Goal: Find contact information: Find contact information

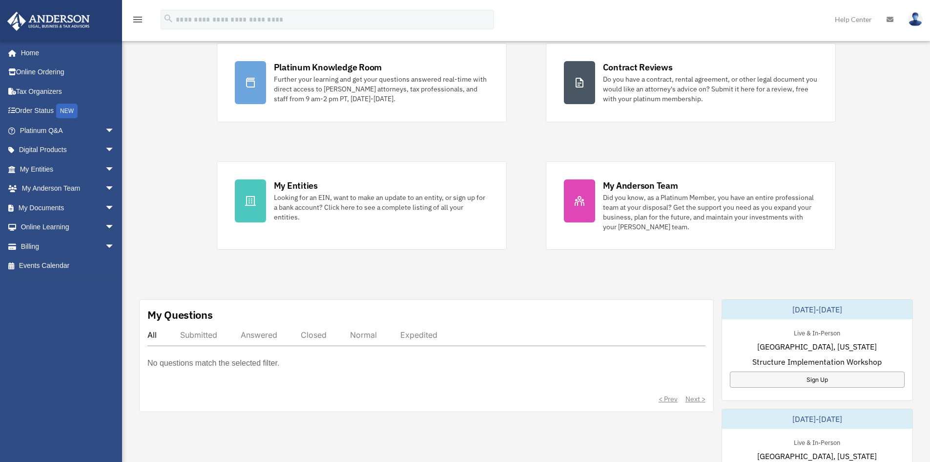
scroll to position [75, 0]
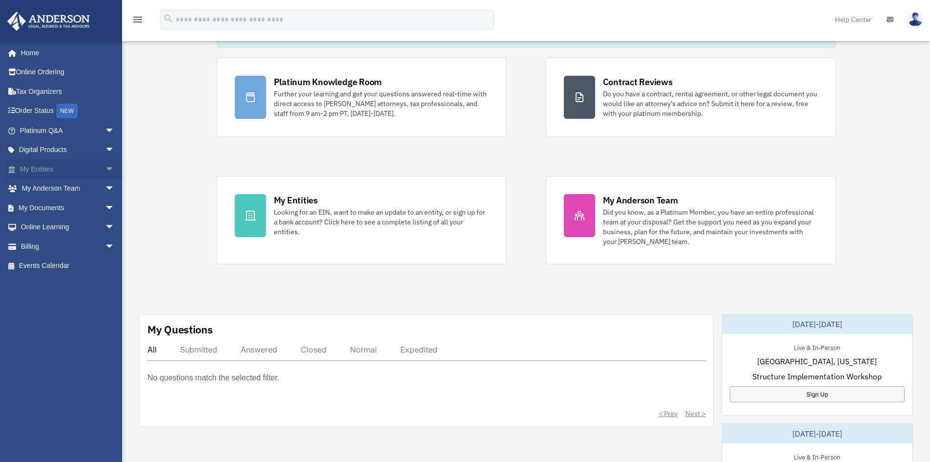
click at [47, 168] on link "My Entities arrow_drop_down" at bounding box center [68, 169] width 123 height 20
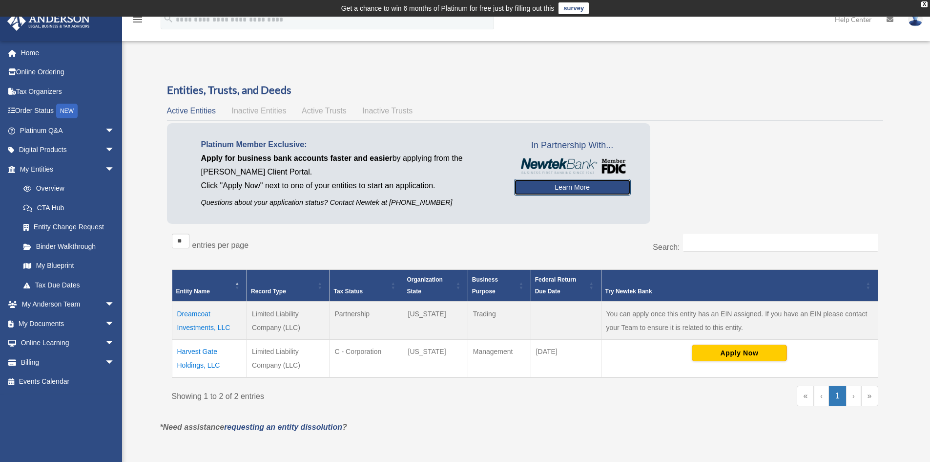
click at [548, 189] on link "Learn More" at bounding box center [572, 187] width 117 height 17
click at [573, 185] on link "Learn More" at bounding box center [572, 187] width 117 height 17
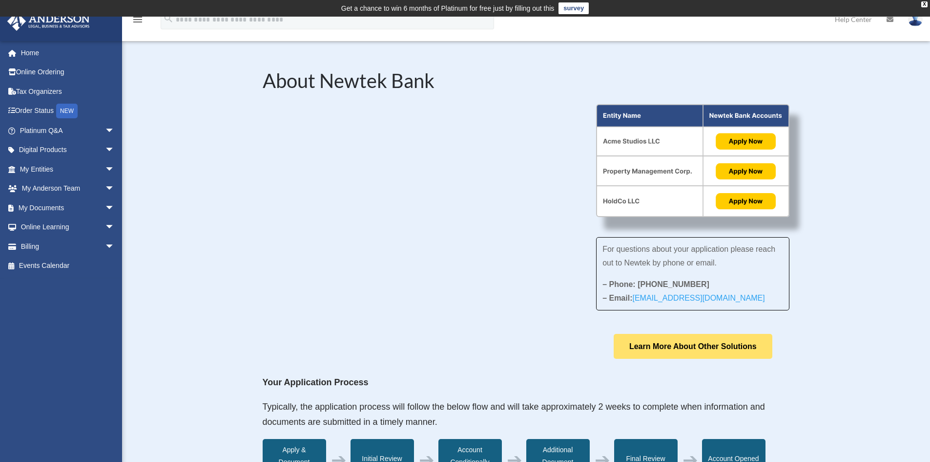
click at [724, 340] on link "Learn More About Other Solutions" at bounding box center [693, 346] width 159 height 25
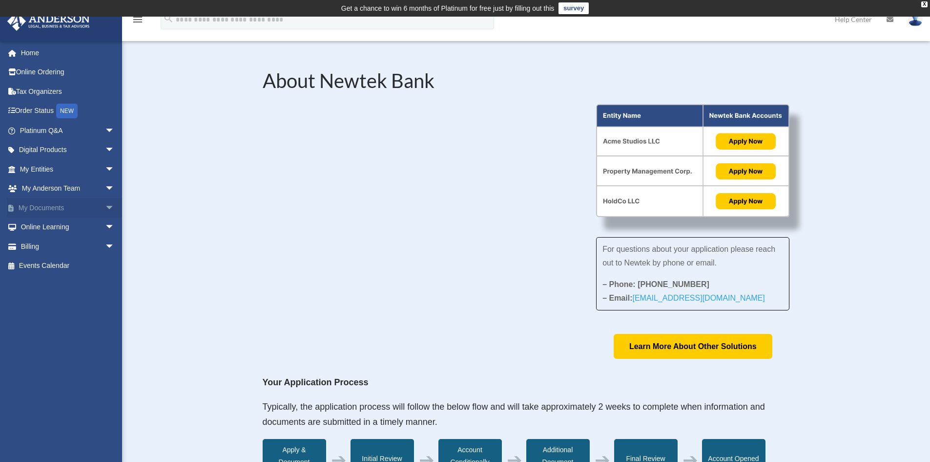
click at [41, 210] on link "My Documents arrow_drop_down" at bounding box center [68, 208] width 123 height 20
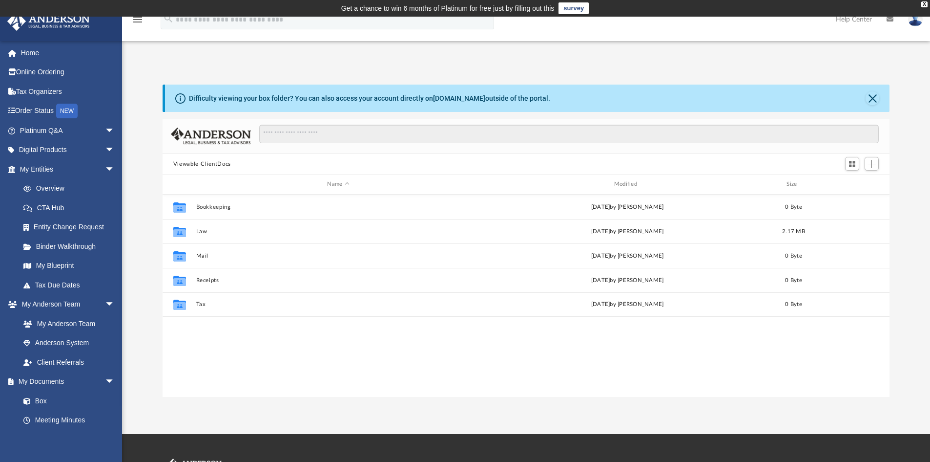
scroll to position [215, 720]
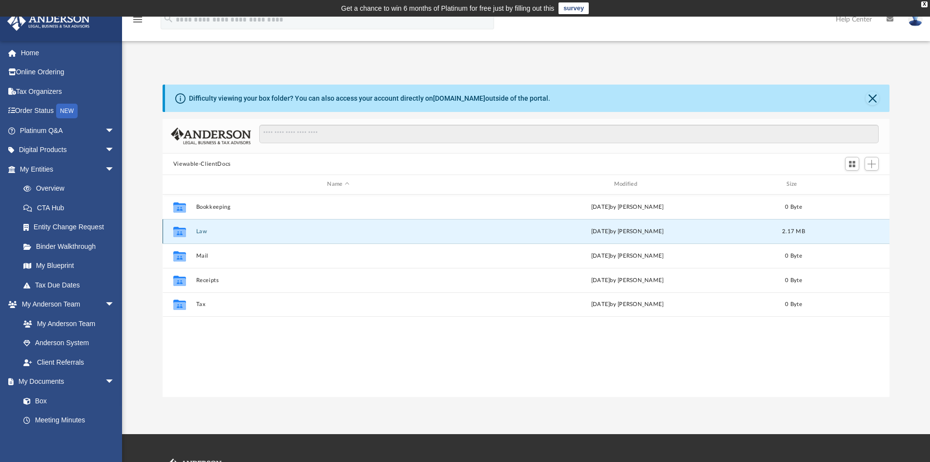
click at [201, 233] on button "Law" at bounding box center [338, 231] width 285 height 6
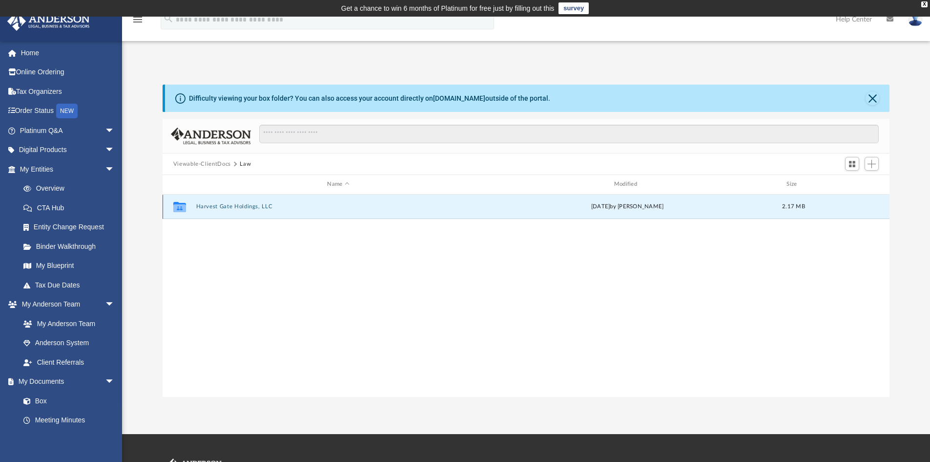
click at [221, 204] on button "Harvest Gate Holdings, LLC" at bounding box center [338, 206] width 285 height 6
click at [217, 206] on button "Initial Docs" at bounding box center [338, 206] width 285 height 6
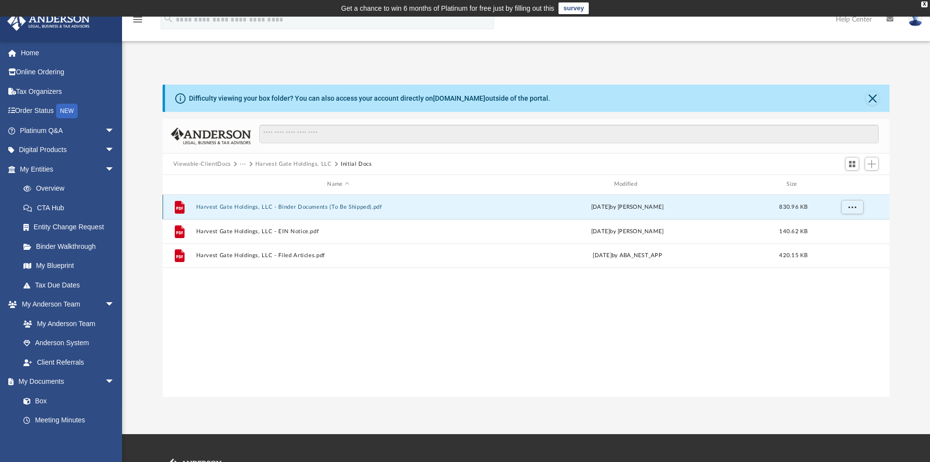
click at [230, 205] on button "Harvest Gate Holdings, LLC - Binder Documents (To Be Shipped).pdf" at bounding box center [338, 207] width 285 height 6
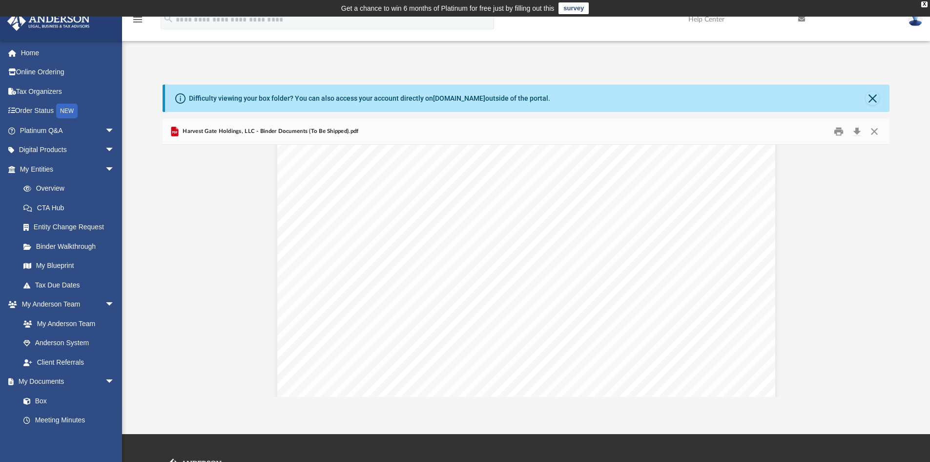
scroll to position [45027, 0]
drag, startPoint x: 275, startPoint y: 194, endPoint x: 485, endPoint y: 165, distance: 212.0
click at [485, 165] on div "Lease Agreement Page 6 of 6 IN WITNESS WHEREOF , the parties hereto have execut…" at bounding box center [526, 285] width 498 height 645
click at [498, 245] on span "THIS ASSIGNMENT AND ASSUMPTION OF MEMBERSHIP INTERESTS (this “Assignment”) is" at bounding box center [525, 244] width 379 height 9
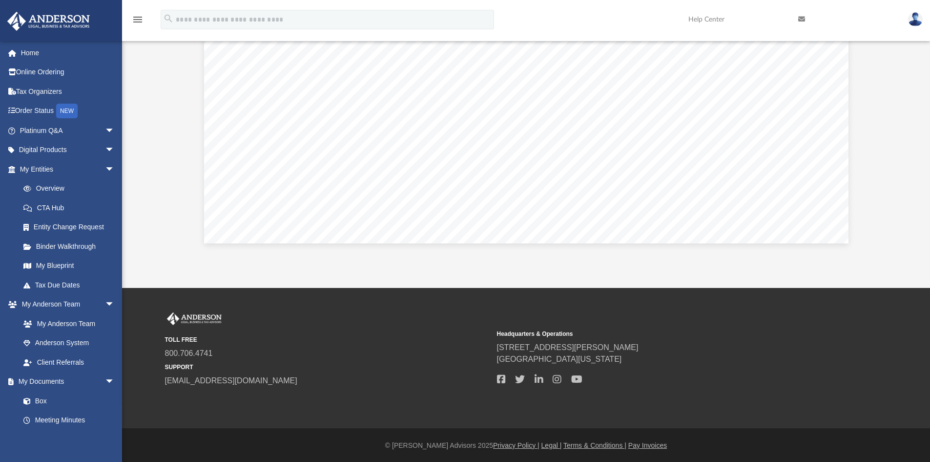
scroll to position [147, 0]
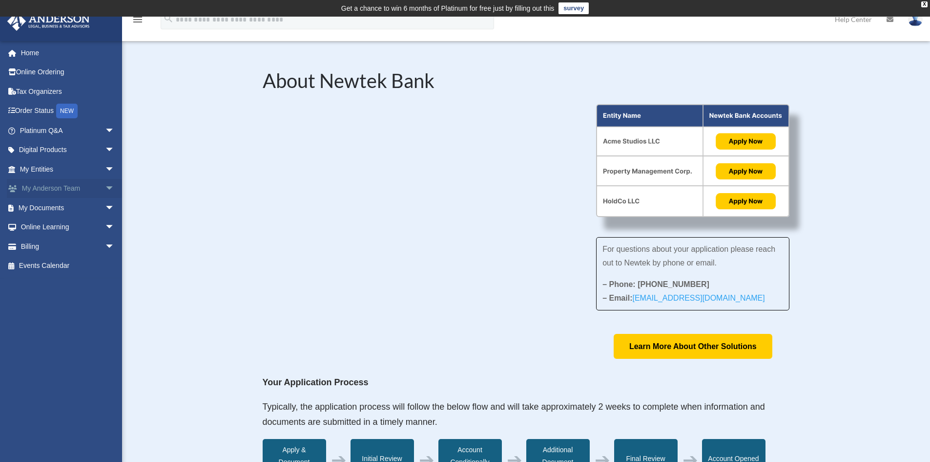
click at [53, 188] on link "My Anderson Team arrow_drop_down" at bounding box center [68, 189] width 123 height 20
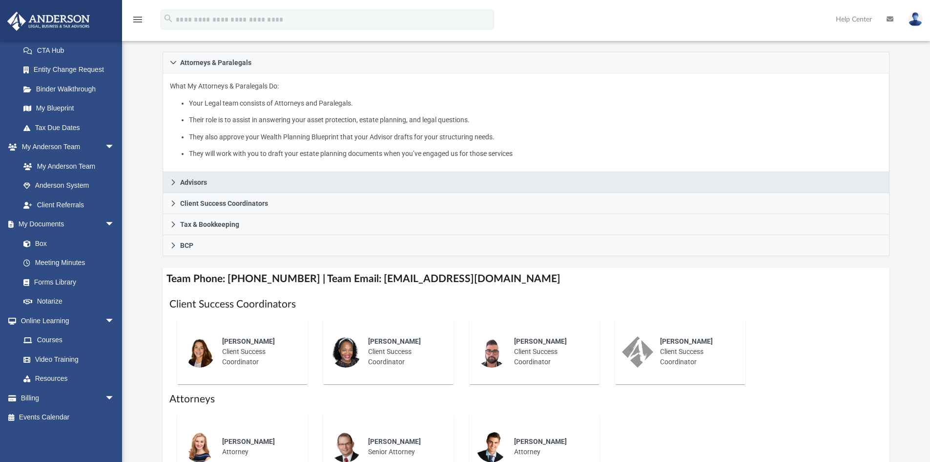
scroll to position [158, 0]
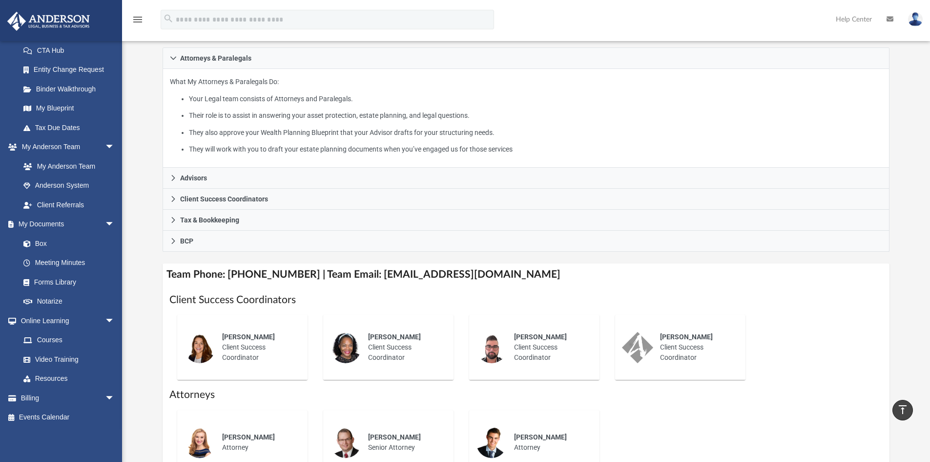
click at [424, 271] on h4 "Team Phone: [PHONE_NUMBER] | Team Email: [EMAIL_ADDRESS][DOMAIN_NAME]" at bounding box center [527, 274] width 728 height 22
drag, startPoint x: 365, startPoint y: 275, endPoint x: 514, endPoint y: 271, distance: 149.1
click at [514, 271] on h4 "Team Phone: [PHONE_NUMBER] | Team Email: [EMAIL_ADDRESS][DOMAIN_NAME]" at bounding box center [527, 274] width 728 height 22
copy h4 "[EMAIL_ADDRESS][DOMAIN_NAME]"
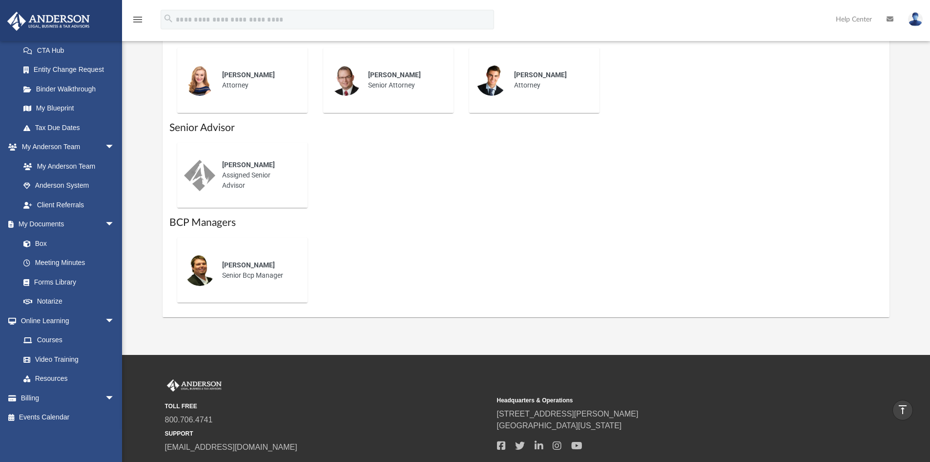
scroll to position [521, 0]
